Goal: Communication & Community: Share content

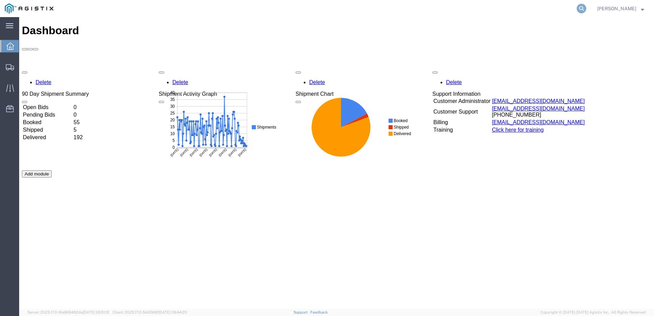
click at [586, 8] on icon at bounding box center [582, 9] width 10 height 10
click at [431, 7] on input "search" at bounding box center [473, 8] width 208 height 16
paste input "56525153"
type input "56525153"
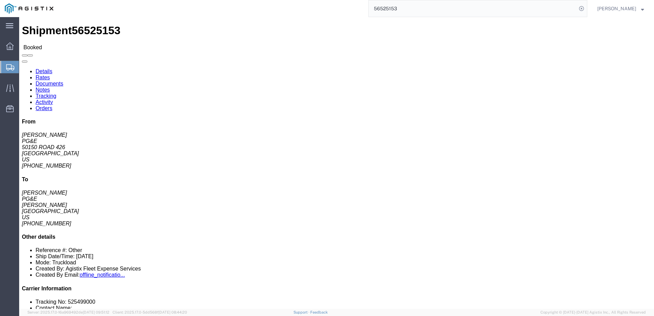
click span
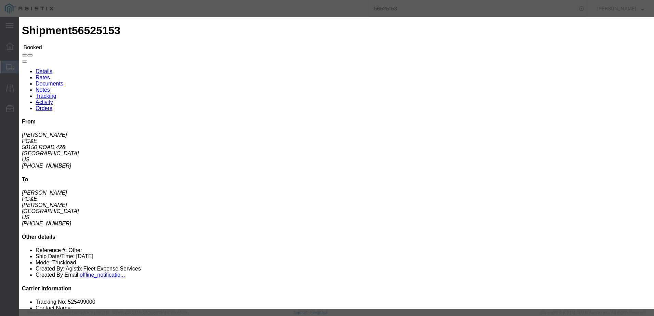
click input "text"
type input "[EMAIL_ADDRESS][DOMAIN_NAME]"
click input "PGE Fleet Bill Of Lading"
checkbox input "true"
click button "Send"
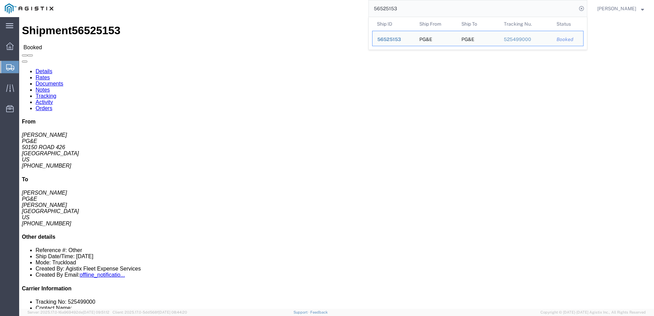
drag, startPoint x: 424, startPoint y: 10, endPoint x: 388, endPoint y: 10, distance: 36.6
click at [385, 10] on input "56525153" at bounding box center [473, 8] width 208 height 16
paste input "86"
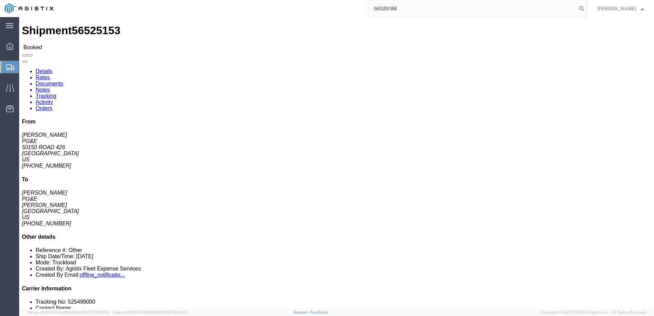
type input "56525186"
click span
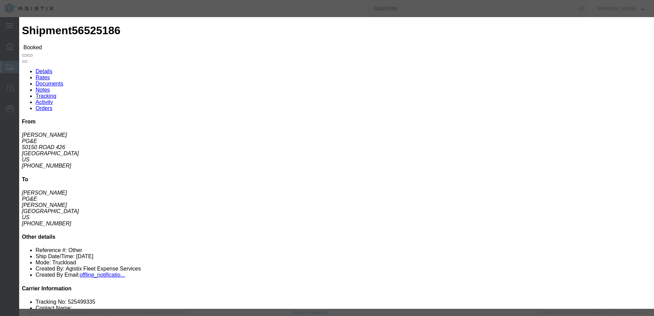
click input "text"
type input "[EMAIL_ADDRESS][DOMAIN_NAME]"
click input "PGE Fleet Bill Of Lading"
checkbox input "true"
click button "Send"
